Goal: Use online tool/utility: Utilize a website feature to perform a specific function

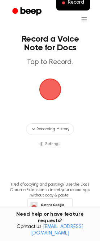
drag, startPoint x: 50, startPoint y: 89, endPoint x: 44, endPoint y: 84, distance: 7.2
click at [50, 88] on span "button" at bounding box center [50, 89] width 20 height 20
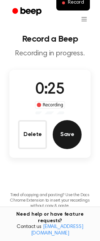
click at [69, 135] on button "Save" at bounding box center [67, 134] width 29 height 29
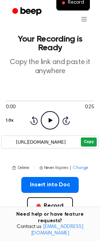
click at [89, 143] on button "Copy" at bounding box center [89, 142] width 16 height 9
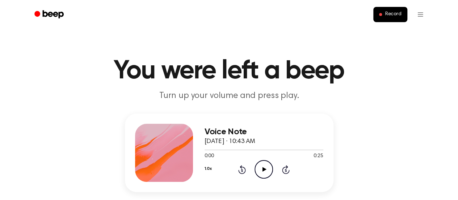
click at [268, 169] on icon "Play Audio" at bounding box center [264, 169] width 18 height 18
